Goal: Information Seeking & Learning: Find specific fact

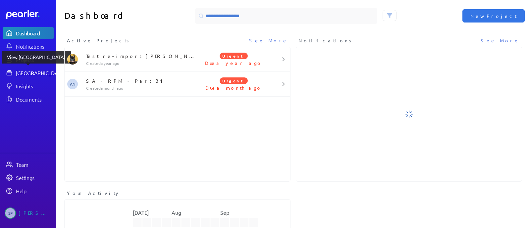
click at [36, 74] on div "[GEOGRAPHIC_DATA]" at bounding box center [40, 73] width 49 height 7
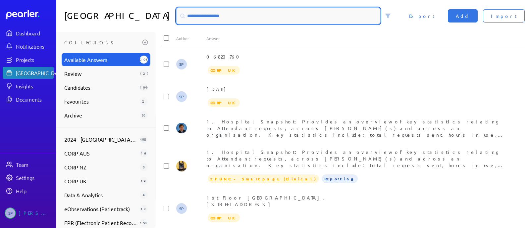
click at [218, 12] on input at bounding box center [279, 16] width 204 height 16
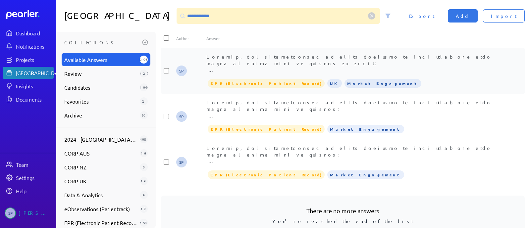
click at [353, 66] on div at bounding box center [358, 63] width 303 height 20
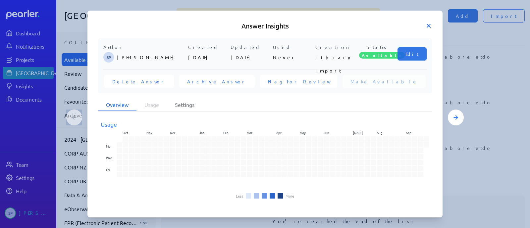
click at [432, 24] on icon at bounding box center [429, 26] width 7 height 7
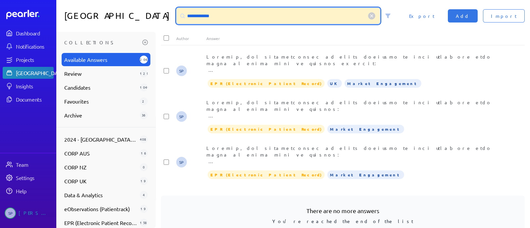
drag, startPoint x: 218, startPoint y: 15, endPoint x: 159, endPoint y: 17, distance: 59.0
click at [153, 18] on div "**********" at bounding box center [293, 16] width 474 height 32
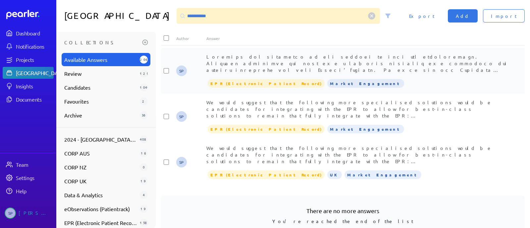
click at [322, 62] on span at bounding box center [358, 120] width 303 height 132
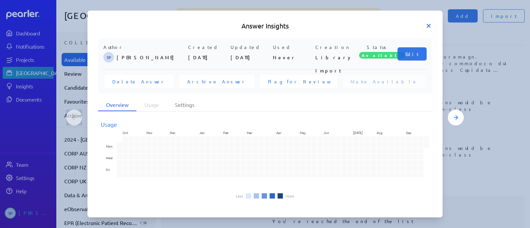
click at [427, 26] on icon at bounding box center [429, 26] width 7 height 7
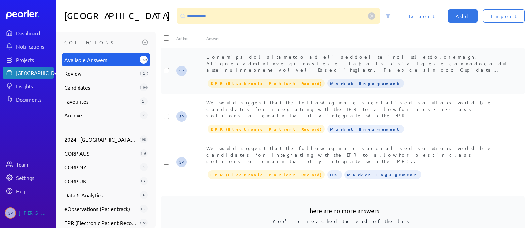
click at [312, 65] on span at bounding box center [358, 120] width 303 height 132
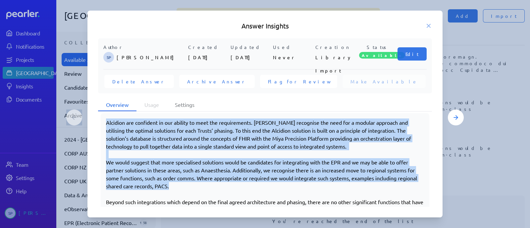
scroll to position [174, 0]
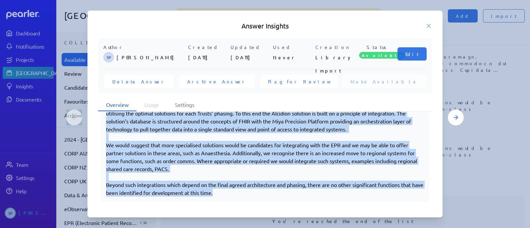
drag, startPoint x: 107, startPoint y: 147, endPoint x: 278, endPoint y: 190, distance: 176.4
click at [278, 190] on div "Alcidion are confident in our ability to meet the requirements. [PERSON_NAME] r…" at bounding box center [265, 148] width 318 height 95
copy div "Loremips dol sitametco ad eli seddoei te inci utl etdoloremagn. Aliquaen admini…"
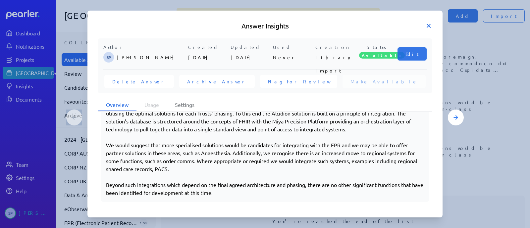
click at [429, 27] on icon at bounding box center [428, 25] width 3 height 3
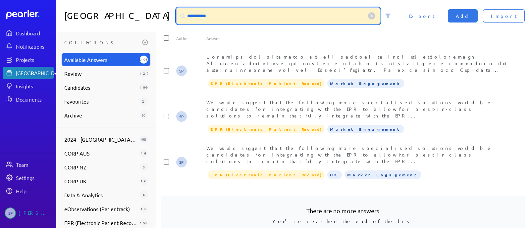
drag, startPoint x: 242, startPoint y: 21, endPoint x: 178, endPoint y: 25, distance: 64.1
click at [176, 23] on div "**********" at bounding box center [286, 16] width 225 height 16
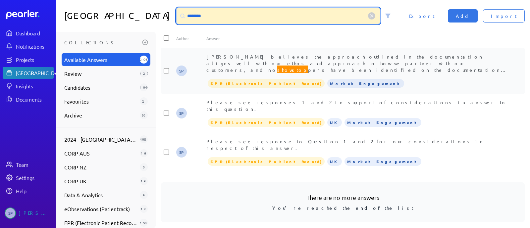
type input "********"
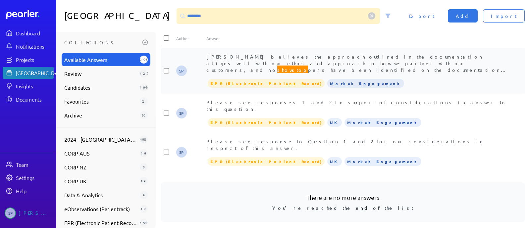
click at [319, 57] on span "[PERSON_NAME] believes the approach outlined in the documentation aligns well w…" at bounding box center [357, 67] width 301 height 26
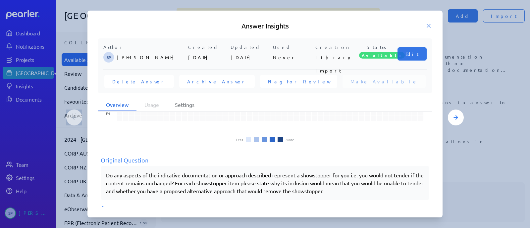
scroll to position [94, 0]
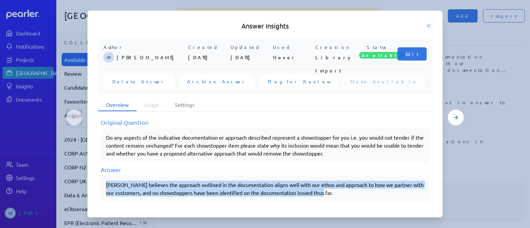
drag, startPoint x: 330, startPoint y: 191, endPoint x: 97, endPoint y: 183, distance: 232.5
click at [96, 186] on div "Author SP [PERSON_NAME] Created [DATE] Updated [DATE] Used Never Creation Libra…" at bounding box center [265, 122] width 355 height 169
copy span "[PERSON_NAME] believes the approach outlined in the documentation aligns well w…"
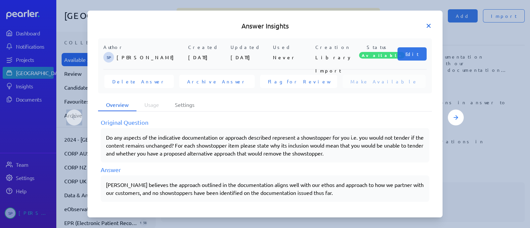
click at [432, 26] on icon at bounding box center [429, 26] width 7 height 7
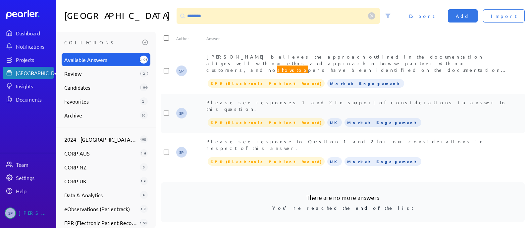
click at [288, 99] on span "Please see responses 1 and 2 in support of considerations in answer to this que…" at bounding box center [357, 105] width 301 height 13
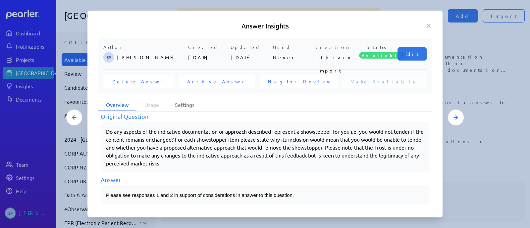
scroll to position [102, 0]
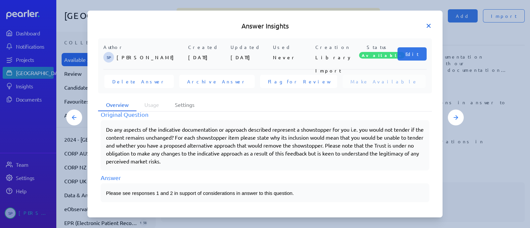
click at [429, 27] on icon at bounding box center [429, 26] width 7 height 7
